Goal: Transaction & Acquisition: Purchase product/service

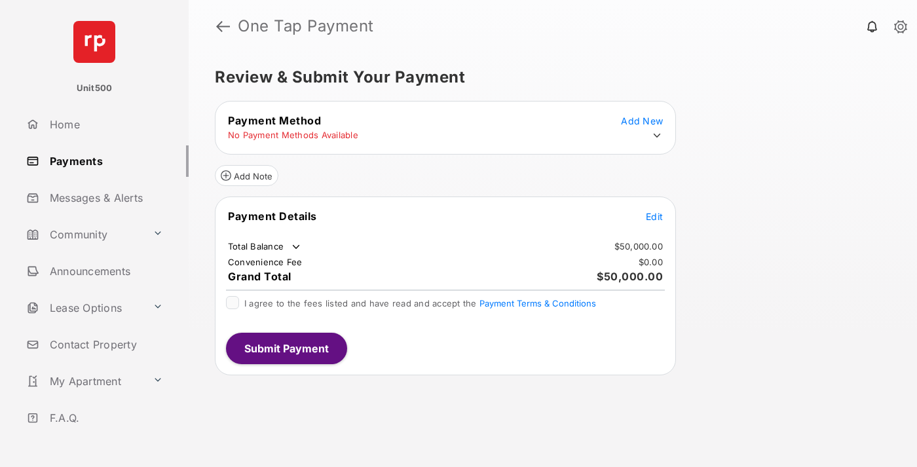
click at [655, 216] on span "Edit" at bounding box center [654, 216] width 17 height 11
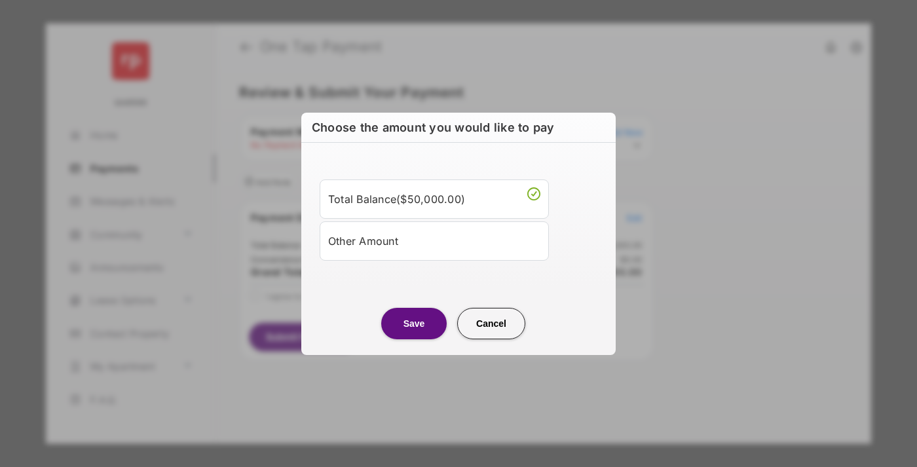
click at [434, 240] on div "Other Amount" at bounding box center [434, 241] width 212 height 22
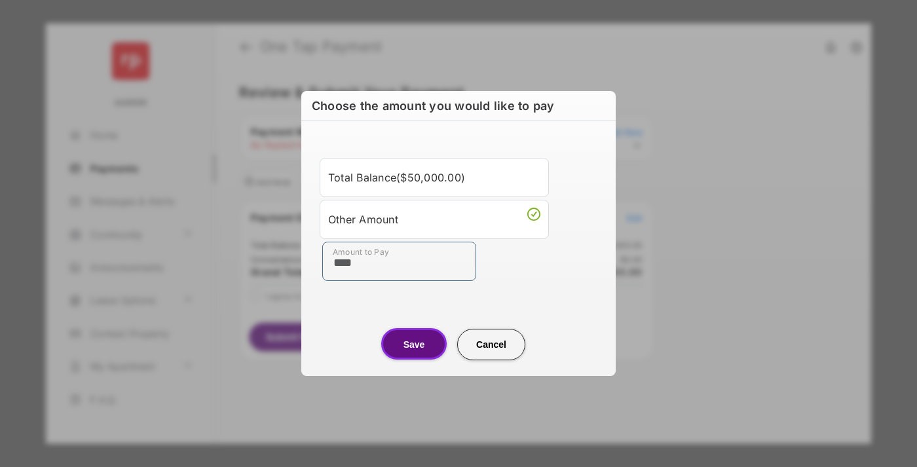
type input "****"
click at [414, 344] on button "Save" at bounding box center [414, 343] width 66 height 31
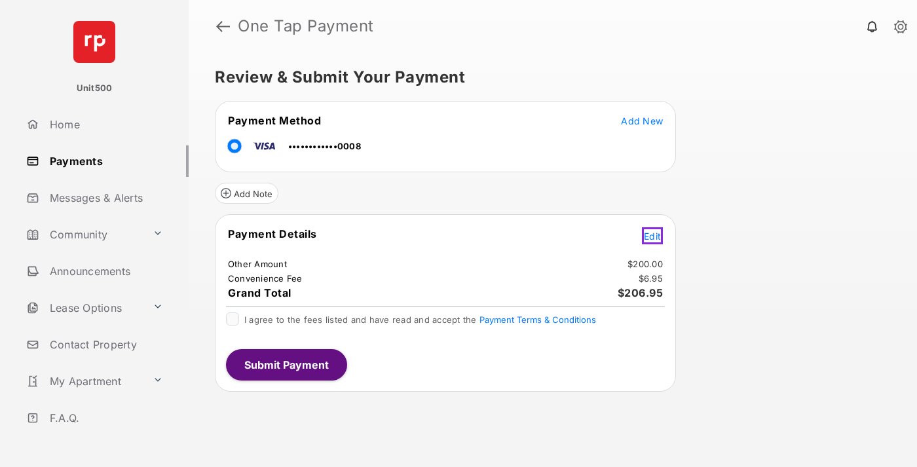
click at [655, 234] on span "Edit" at bounding box center [652, 236] width 17 height 11
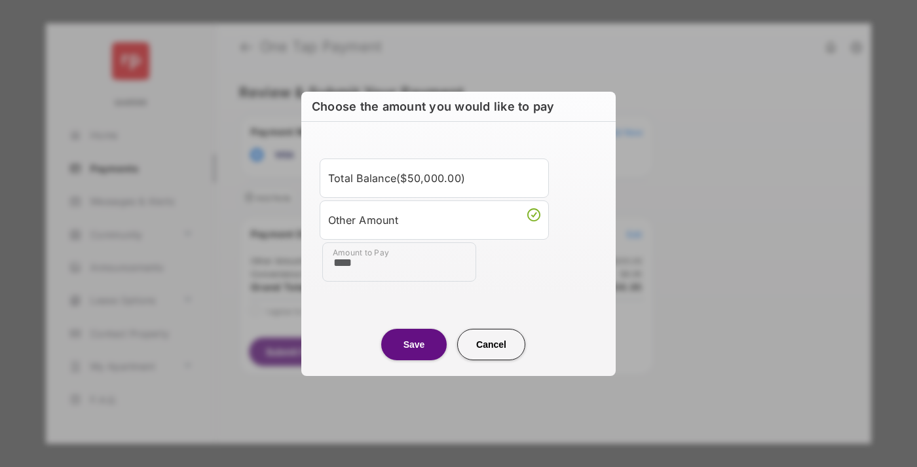
click at [414, 344] on button "Save" at bounding box center [414, 344] width 66 height 31
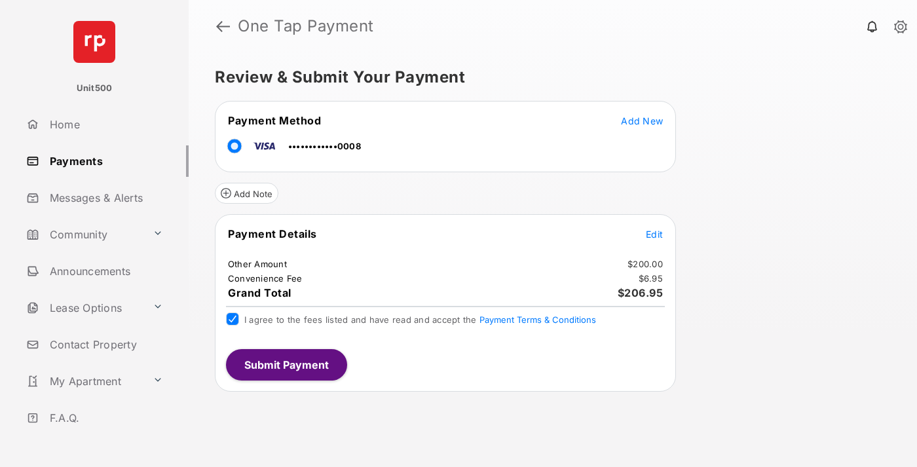
click at [286, 364] on button "Submit Payment" at bounding box center [286, 364] width 121 height 31
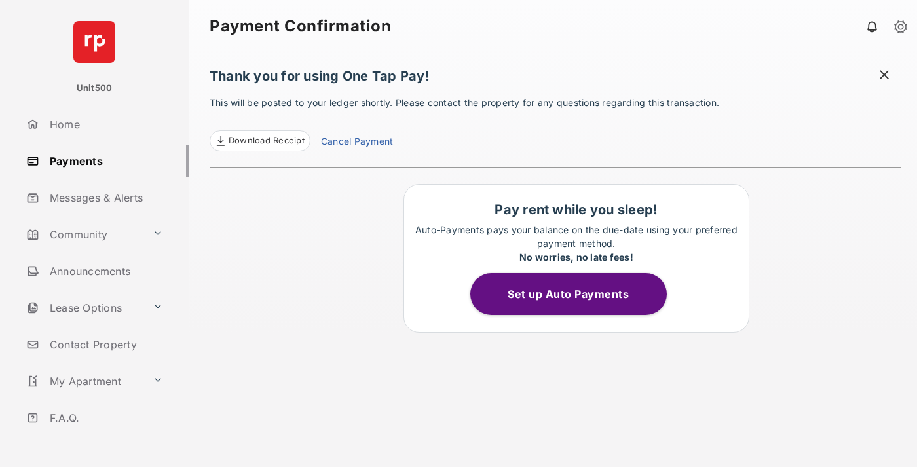
click at [885, 76] on span at bounding box center [884, 76] width 13 height 16
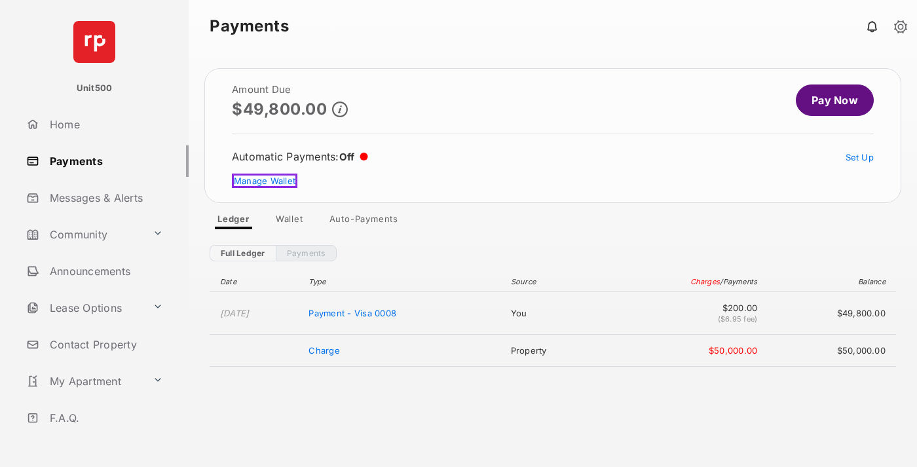
click at [263, 181] on link "Manage Wallet" at bounding box center [265, 181] width 66 height 14
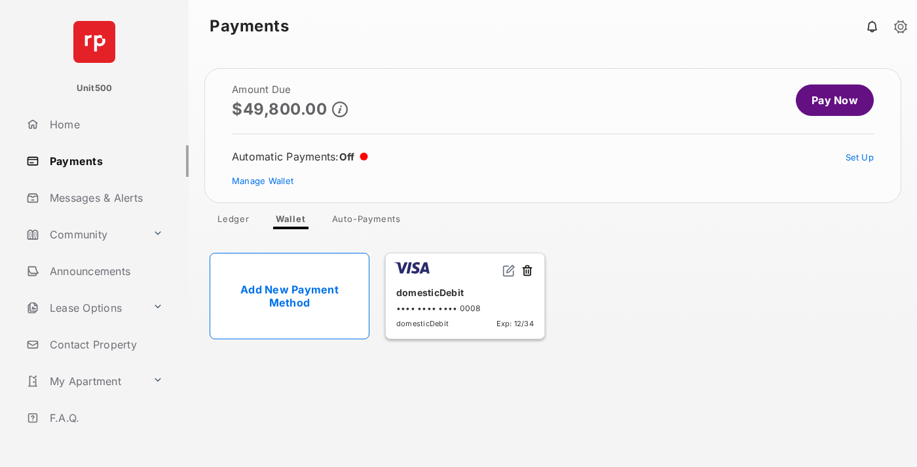
click at [527, 271] on button at bounding box center [527, 271] width 13 height 15
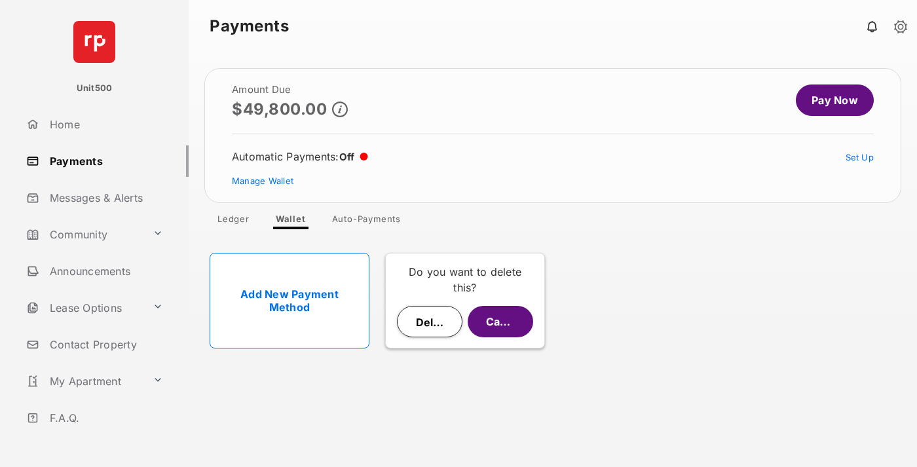
click at [430, 322] on button "Delete" at bounding box center [430, 321] width 66 height 31
